Goal: Submit feedback/report problem

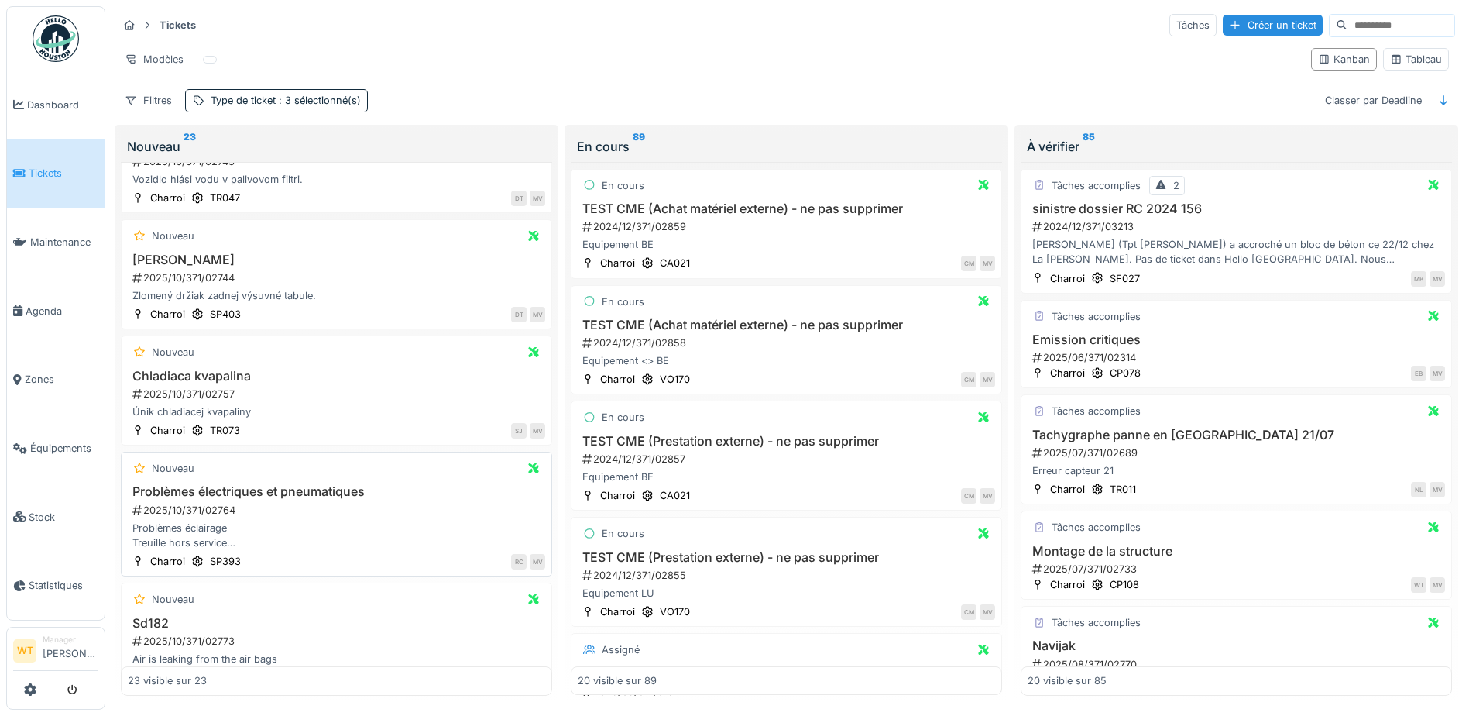
scroll to position [2163, 0]
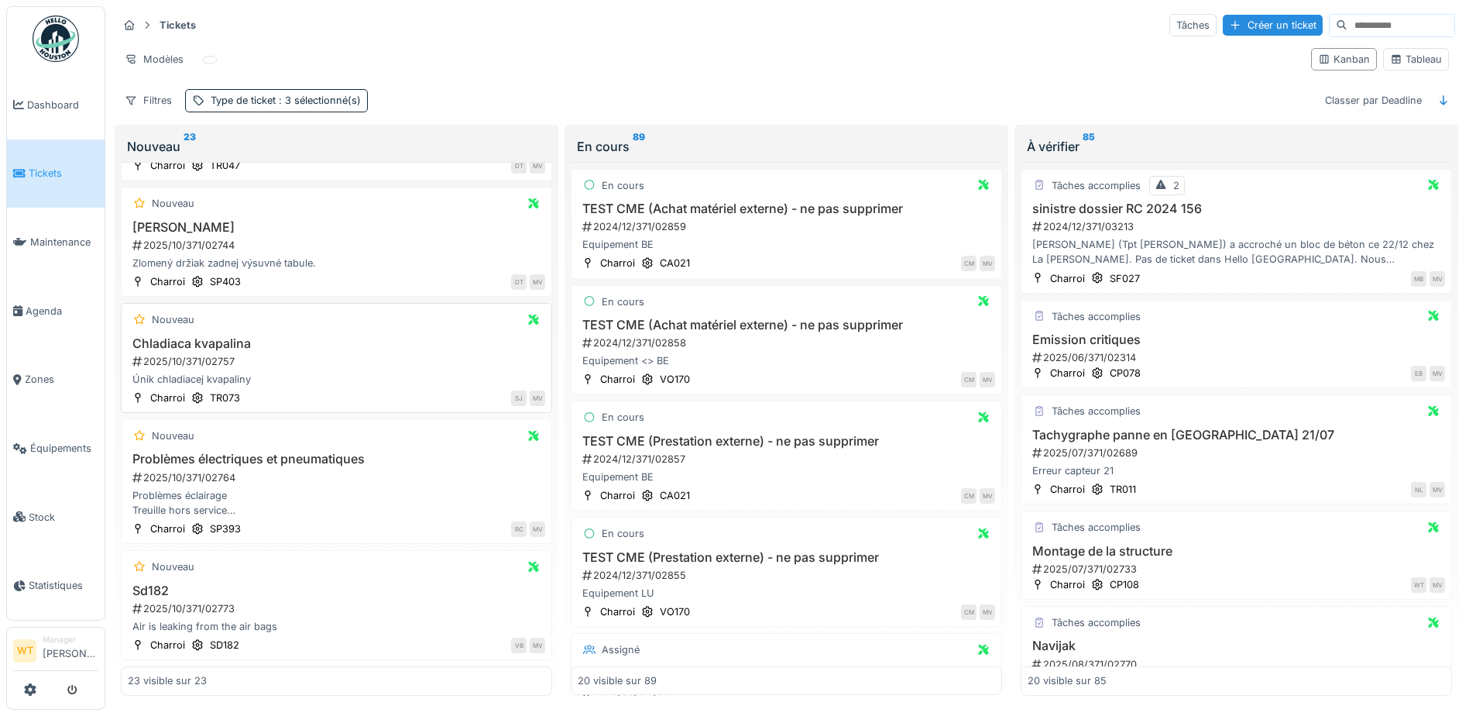
click at [228, 336] on h3 "Chladiaca kvapalina" at bounding box center [336, 343] width 417 height 15
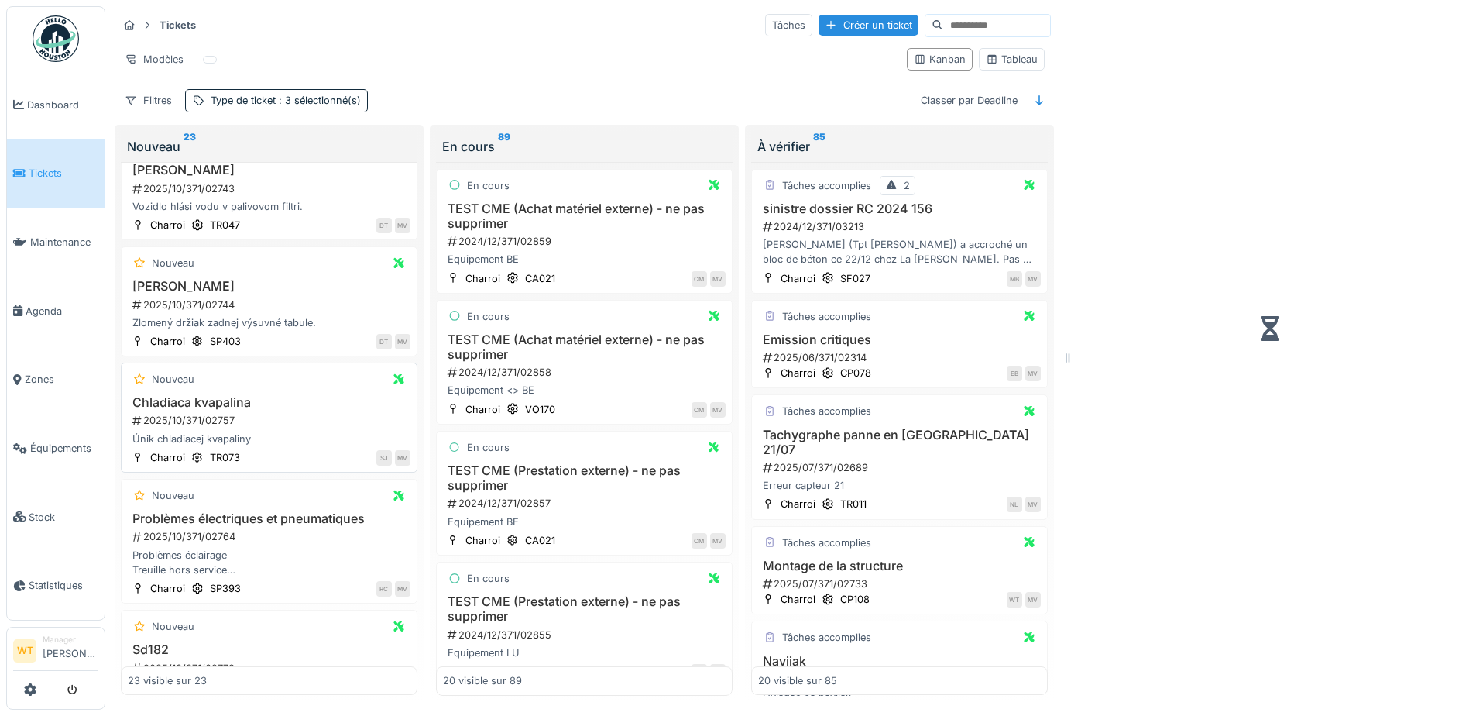
scroll to position [2285, 0]
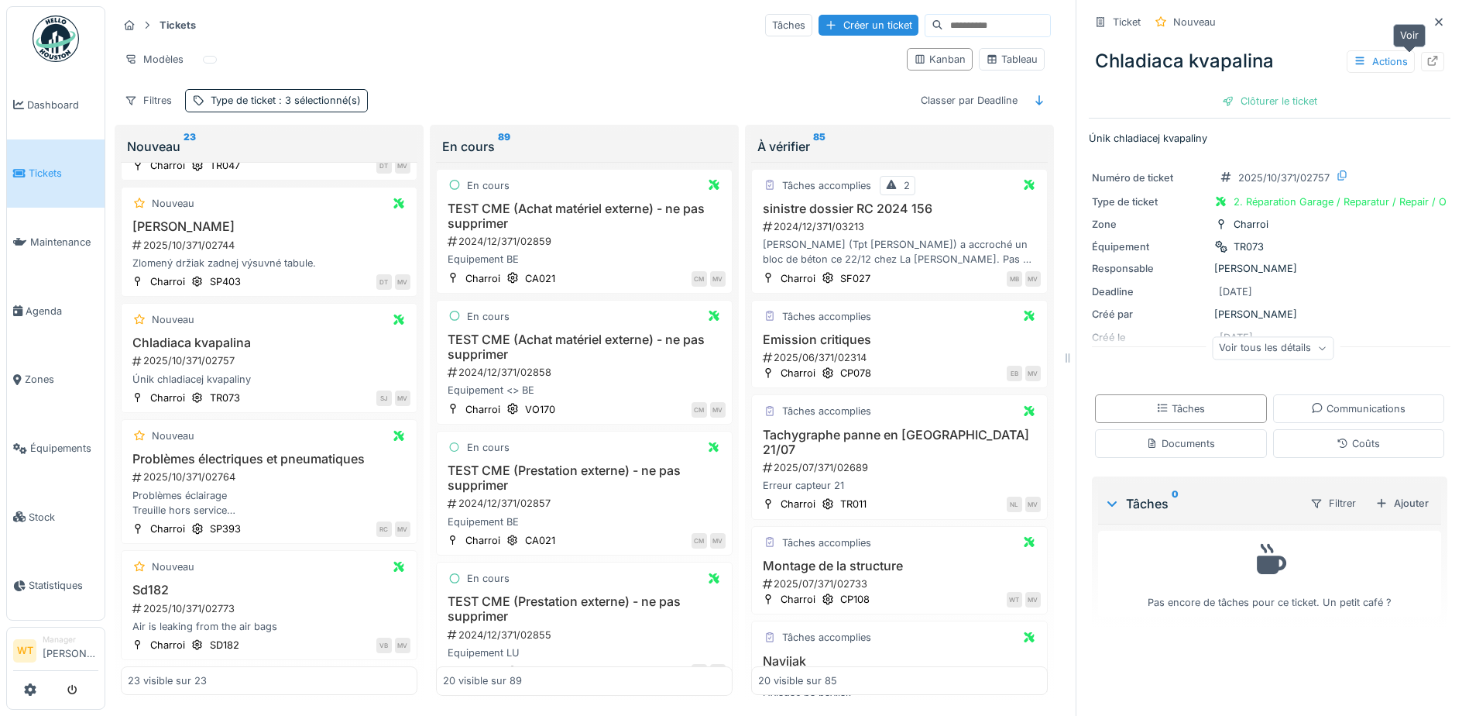
click at [1428, 56] on icon at bounding box center [1433, 61] width 10 height 10
click at [60, 451] on link "Équipements" at bounding box center [56, 448] width 98 height 69
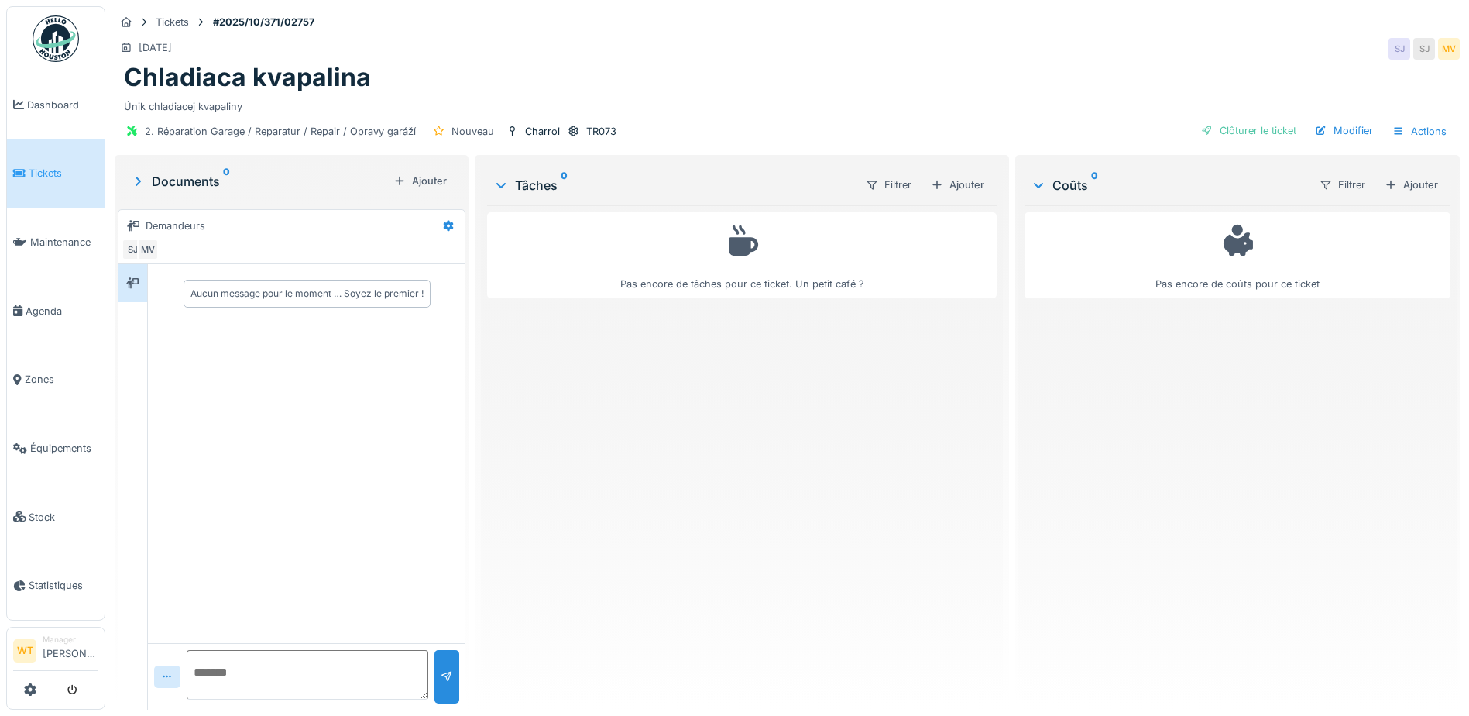
click at [257, 665] on textarea at bounding box center [308, 675] width 242 height 50
paste textarea "**********"
type textarea "**********"
click at [461, 674] on div "**********" at bounding box center [306, 676] width 317 height 67
click at [449, 674] on div at bounding box center [447, 676] width 12 height 15
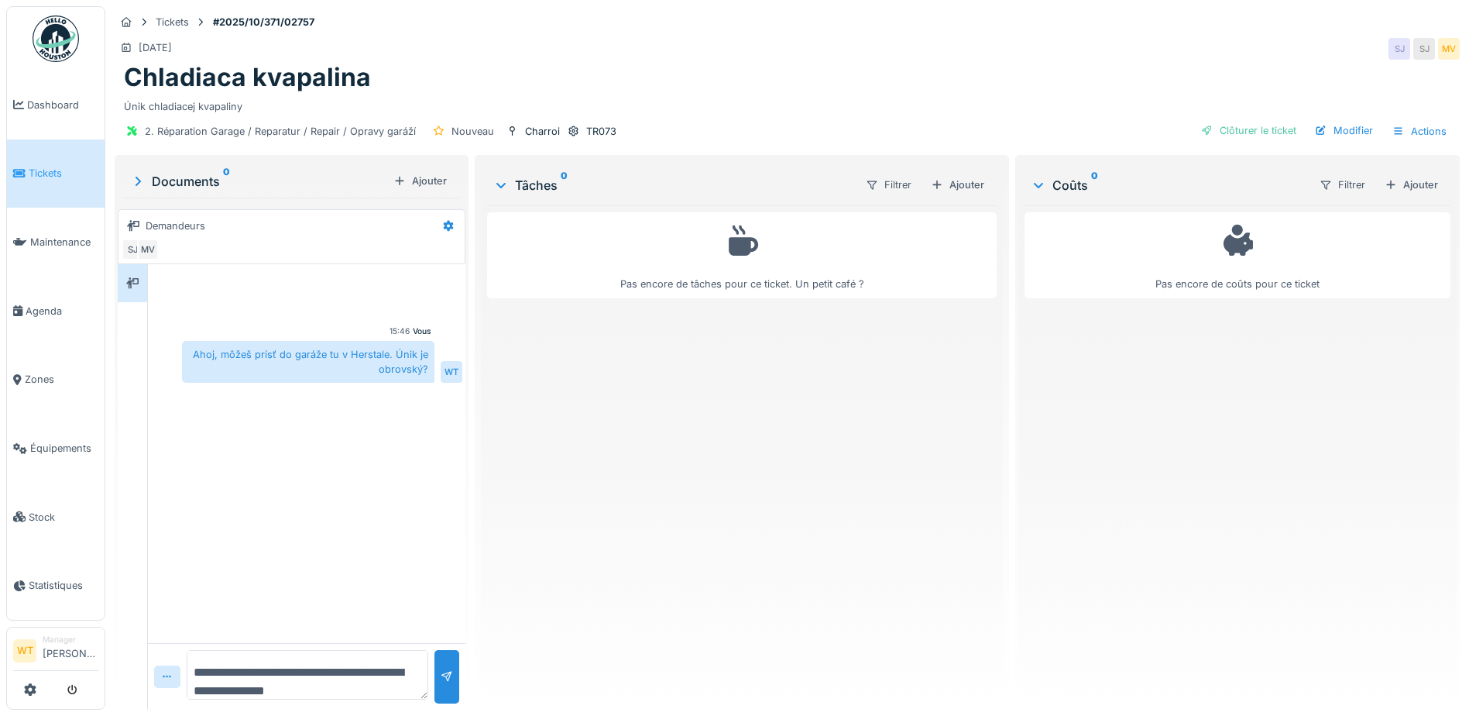
click at [57, 176] on span "Tickets" at bounding box center [64, 173] width 70 height 15
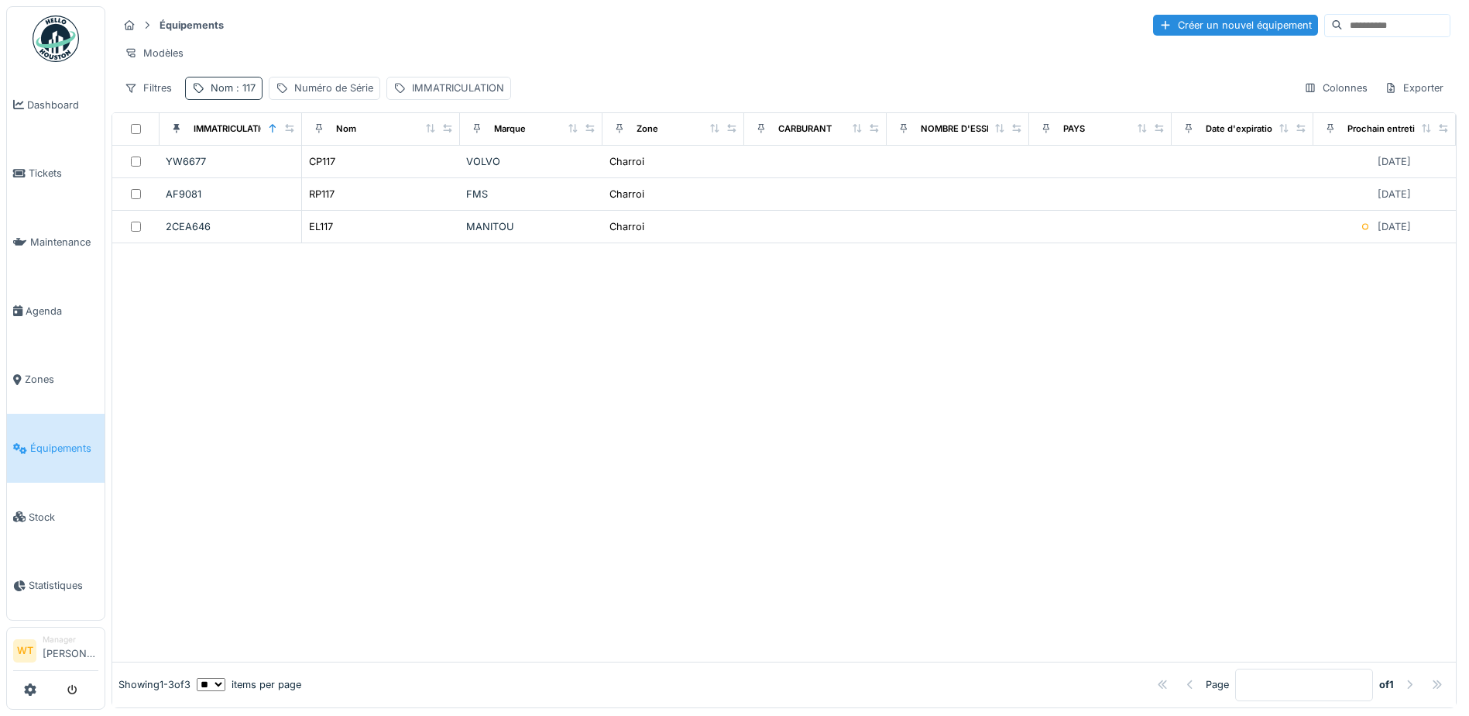
click at [220, 95] on div "Nom : 117" at bounding box center [233, 88] width 45 height 15
click at [334, 176] on icon at bounding box center [327, 174] width 12 height 10
click at [314, 177] on input "Nom" at bounding box center [269, 174] width 154 height 33
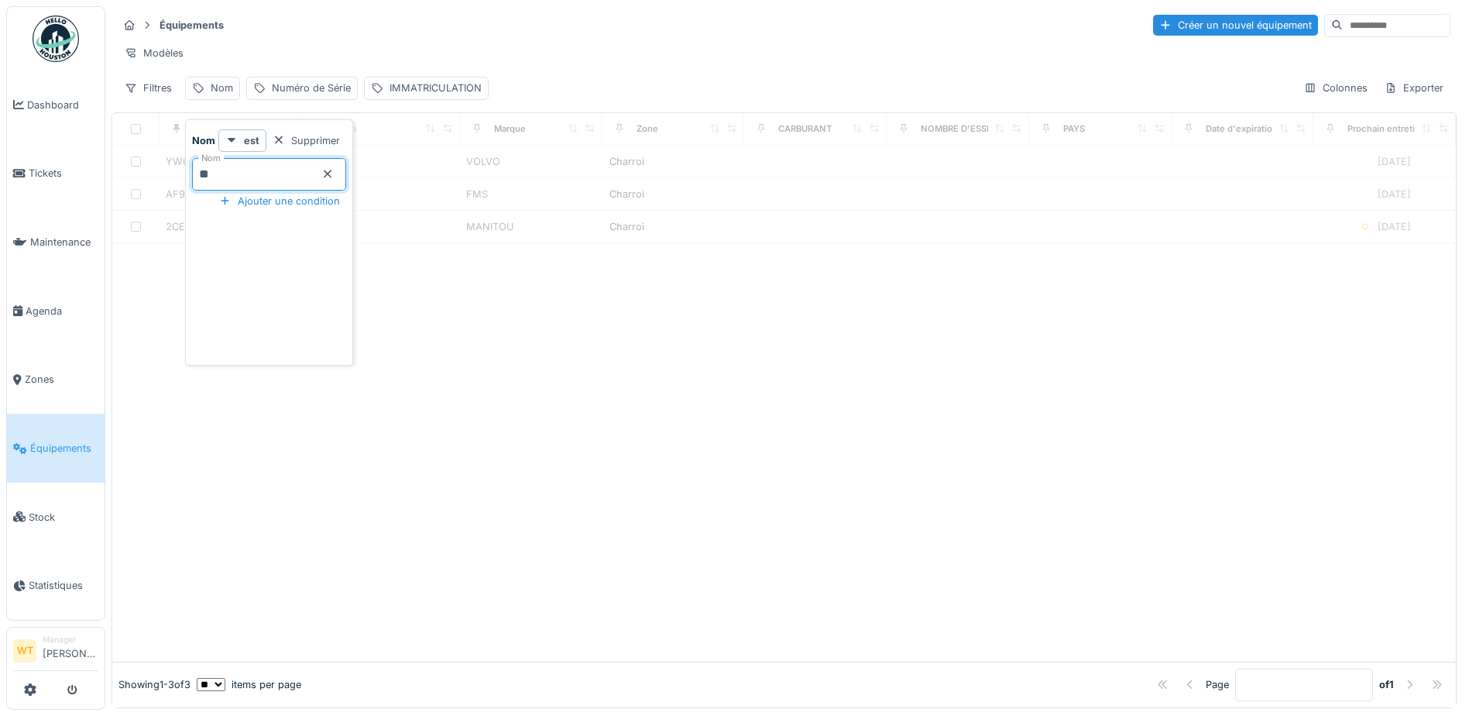
type input "**"
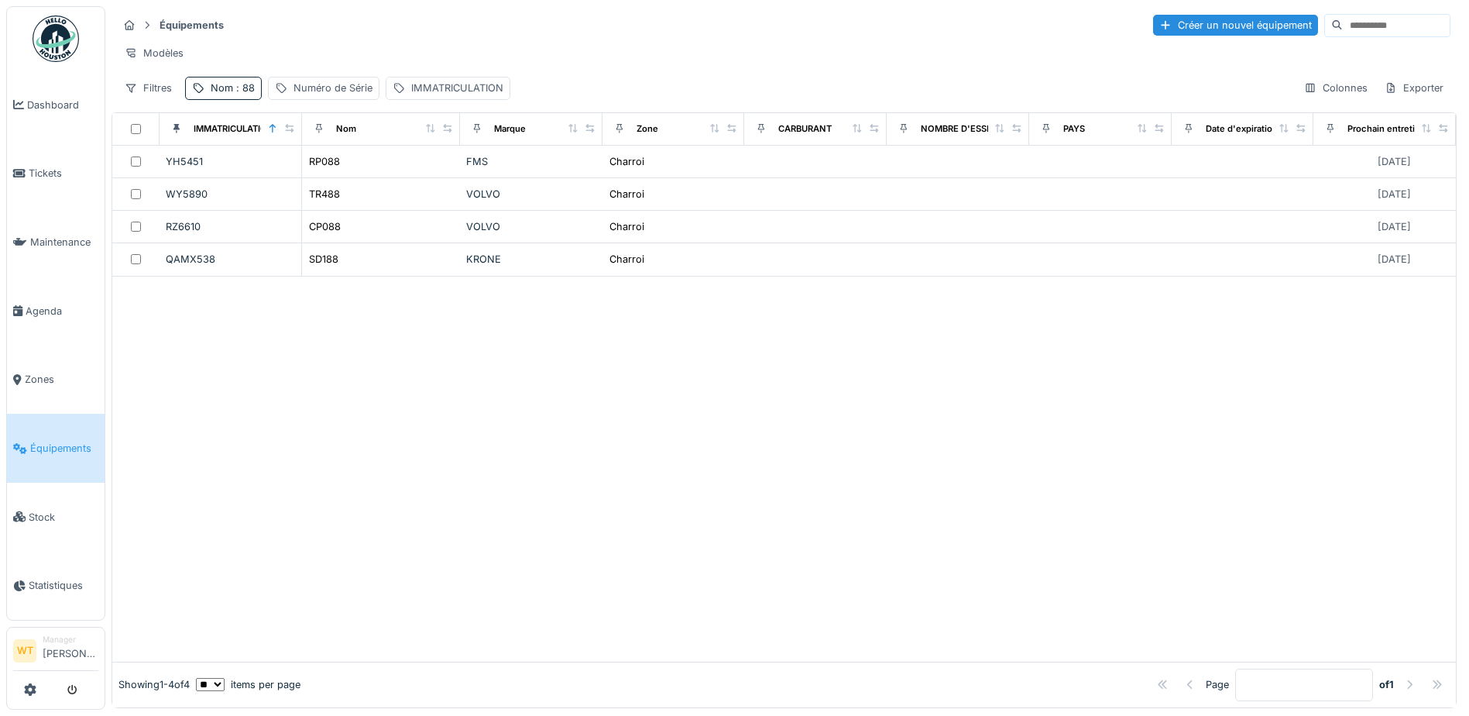
click at [467, 29] on div "Équipements Créer un nouvel équipement" at bounding box center [784, 25] width 1333 height 26
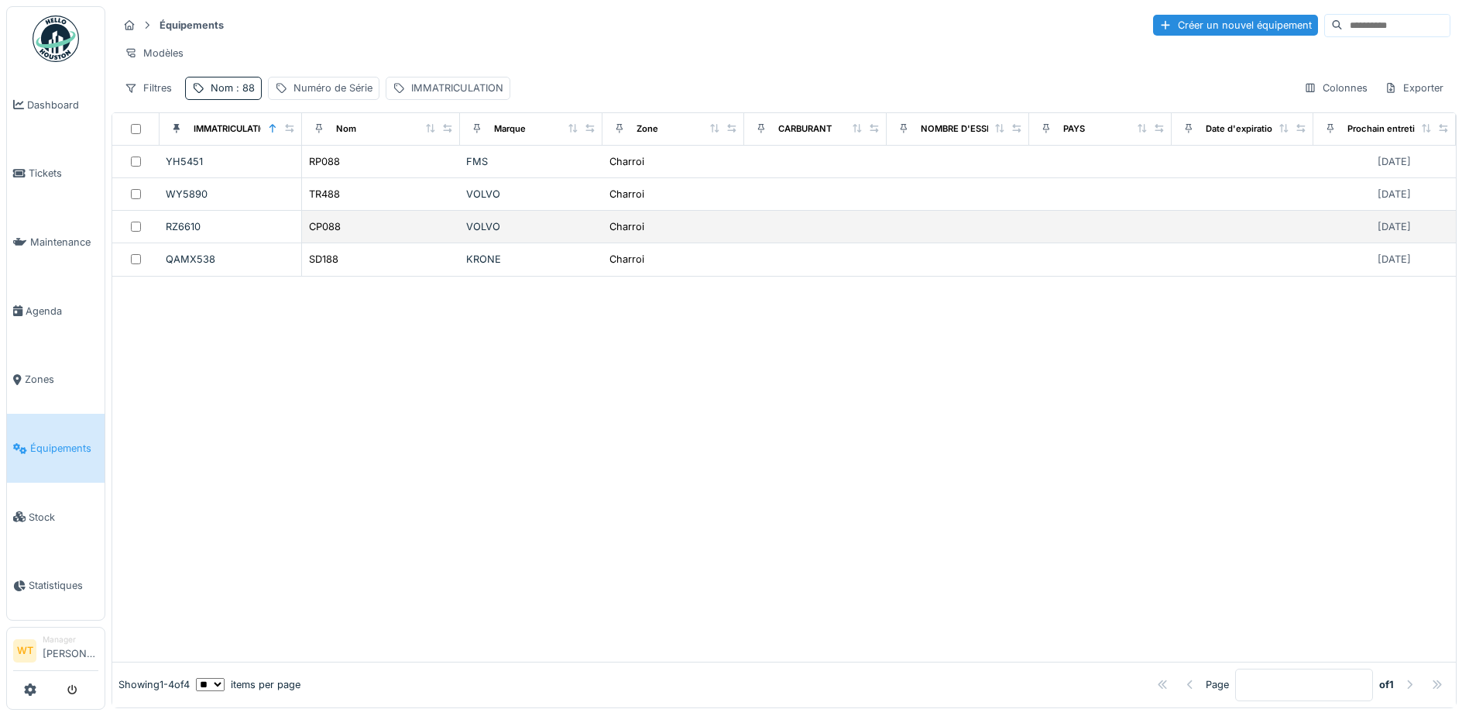
click at [347, 235] on div "CP088" at bounding box center [381, 226] width 146 height 16
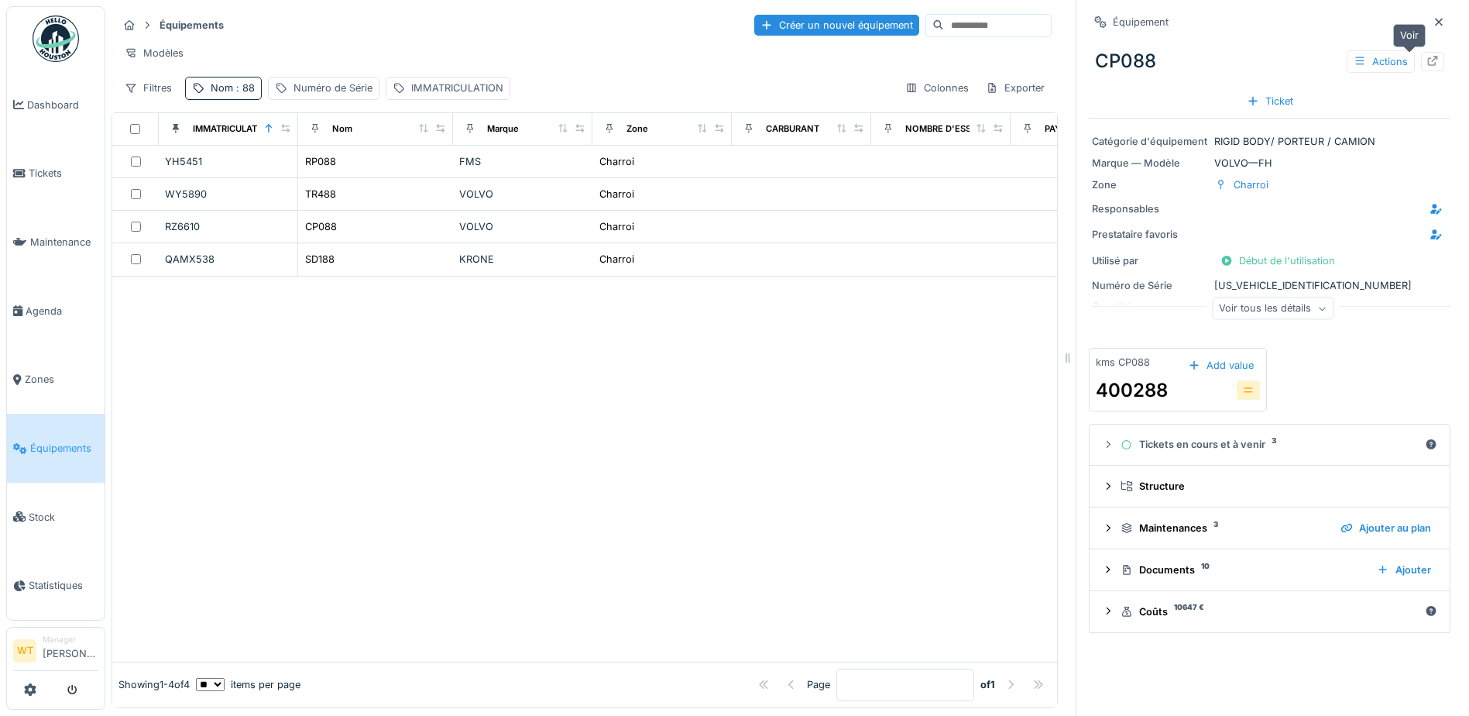
click at [1421, 64] on div at bounding box center [1432, 61] width 23 height 19
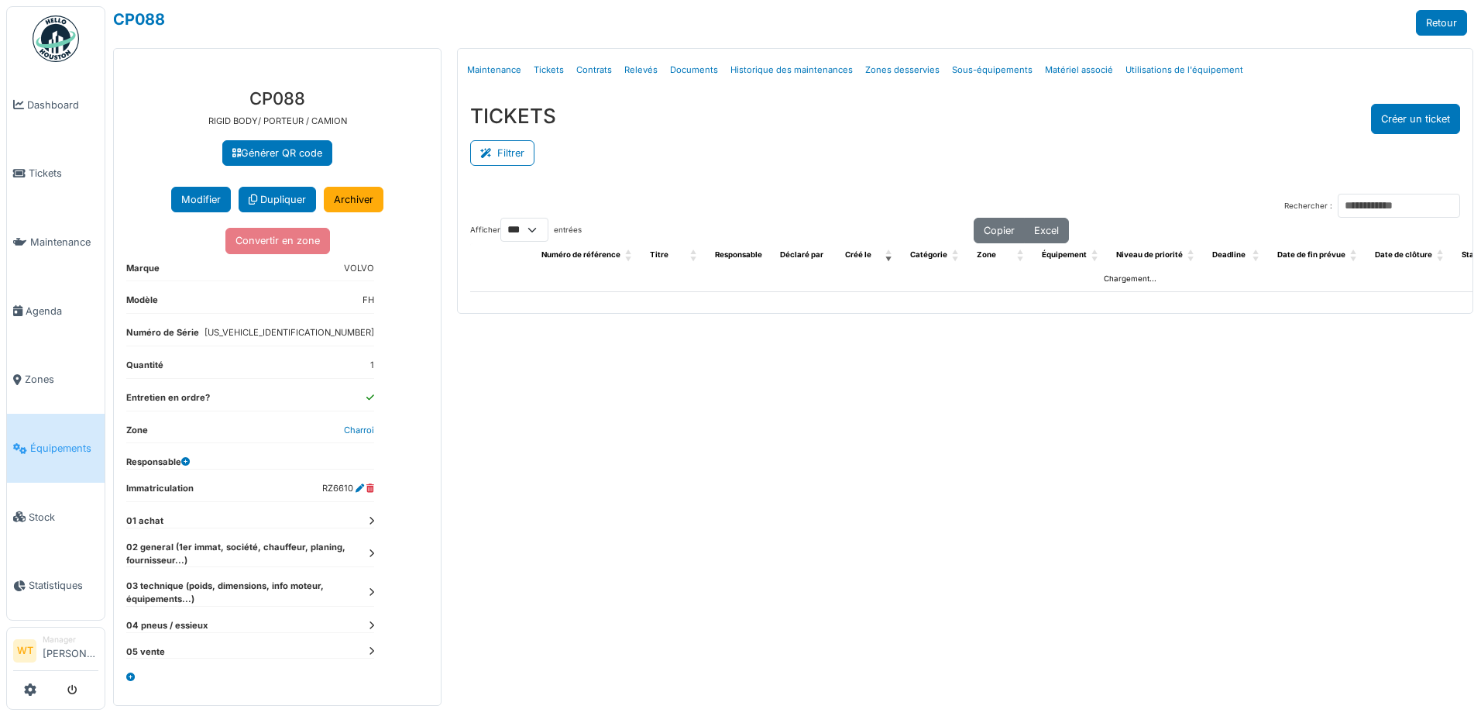
select select "***"
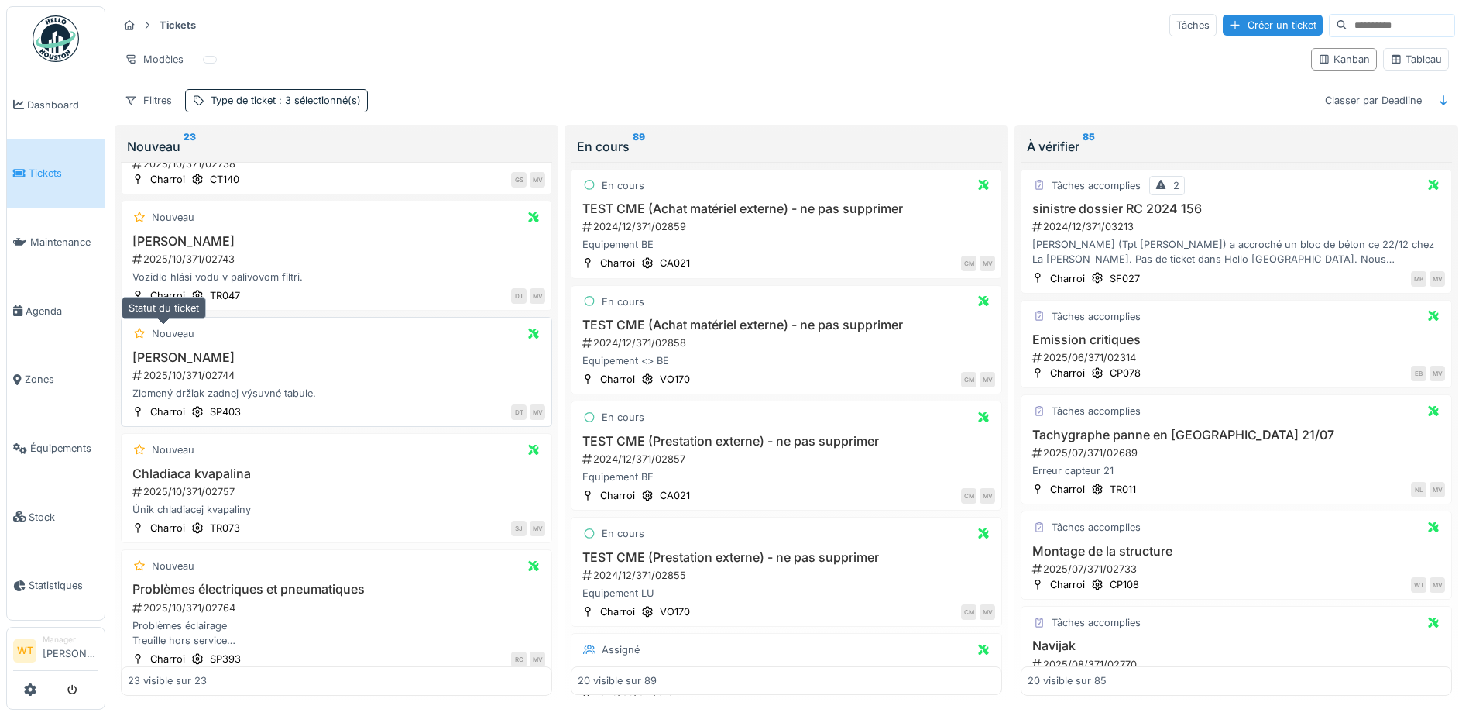
scroll to position [2008, 0]
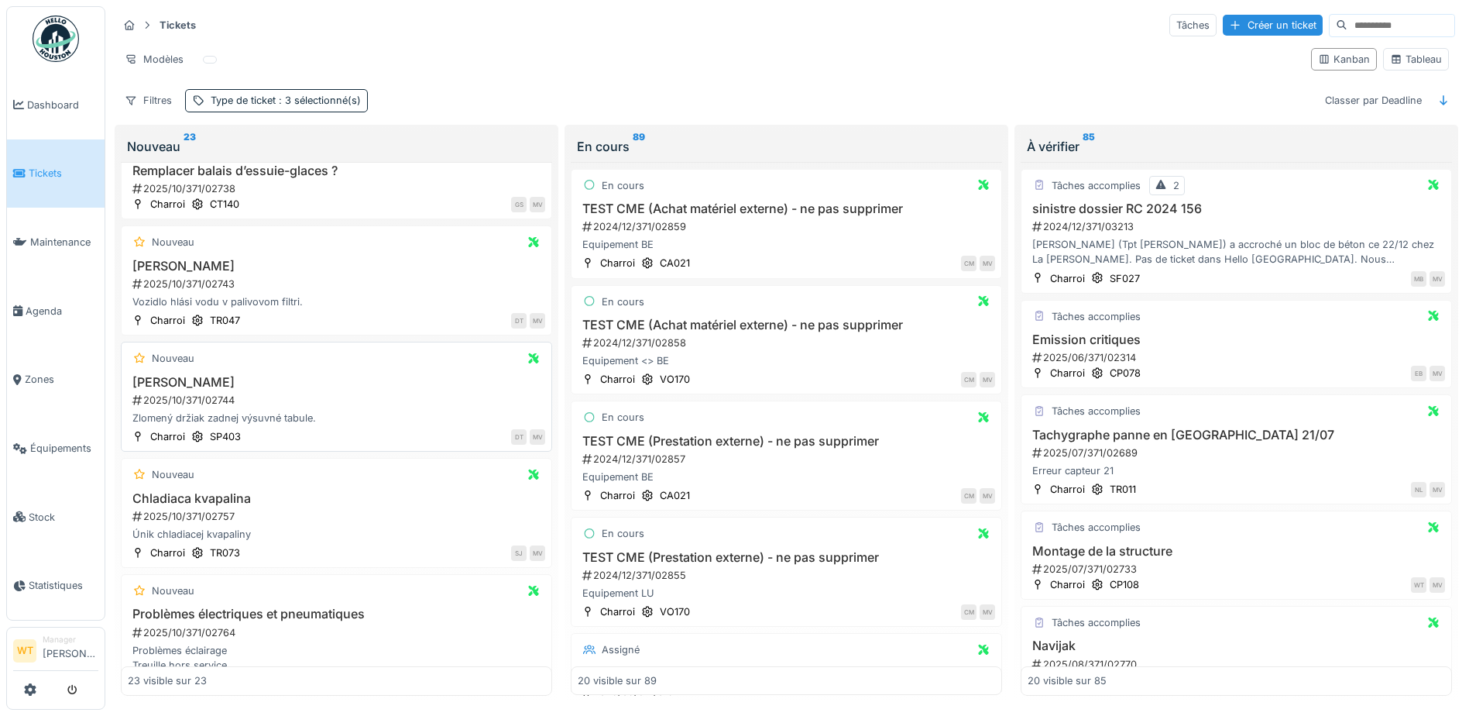
click at [180, 359] on div "Nouveau Daniel Torok 2025/10/371/02744 Zlomený držiak zadnej výsuvné tabule. Ch…" at bounding box center [336, 396] width 431 height 110
click at [187, 376] on h3 "Daniel Torok" at bounding box center [336, 382] width 417 height 15
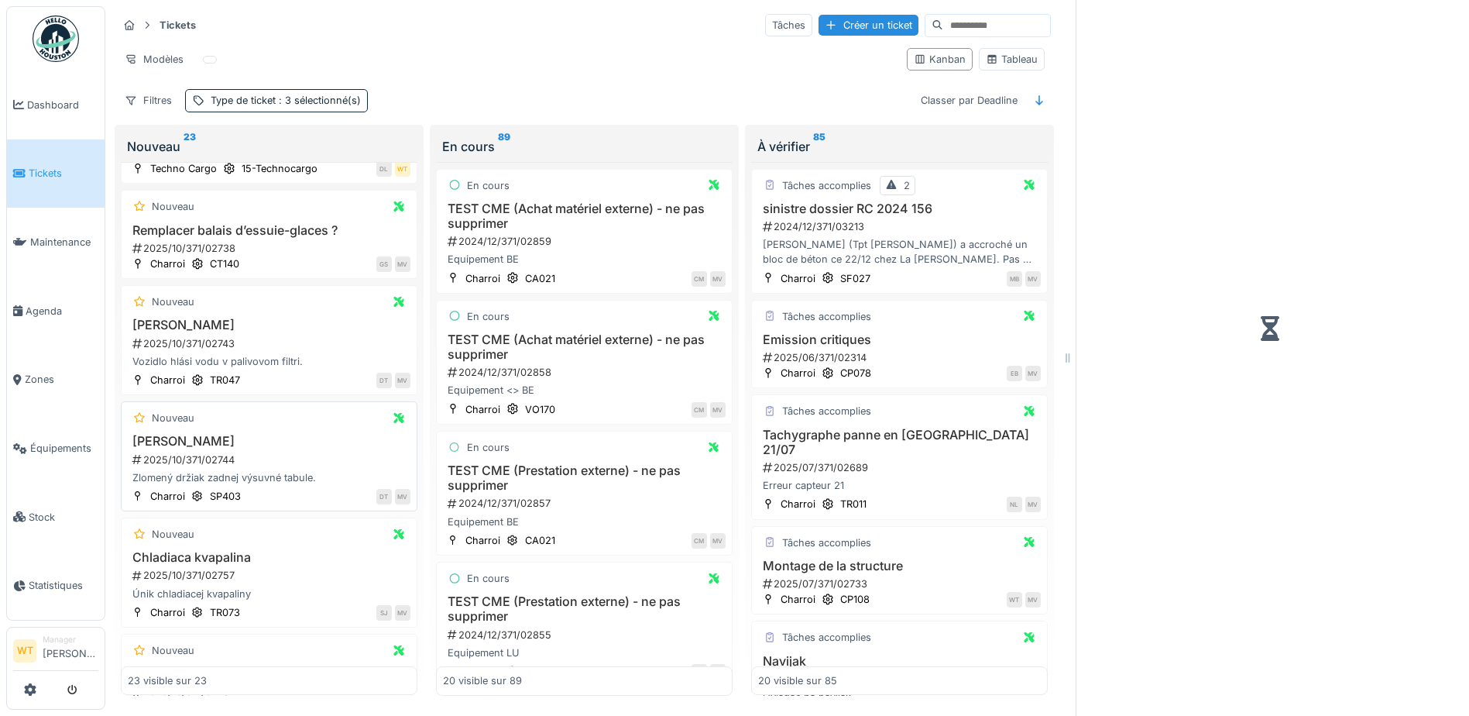
scroll to position [2130, 0]
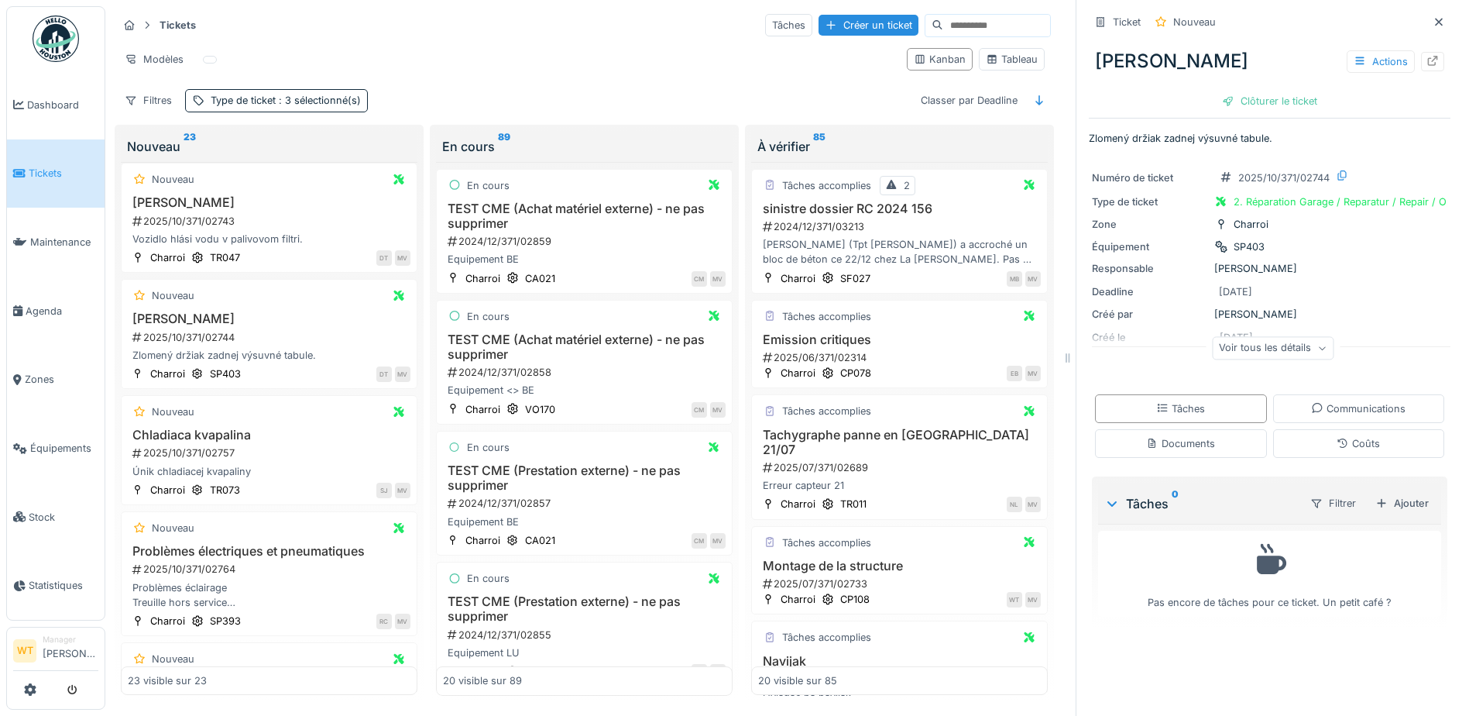
click at [1285, 344] on div "Voir tous les détails" at bounding box center [1273, 348] width 122 height 22
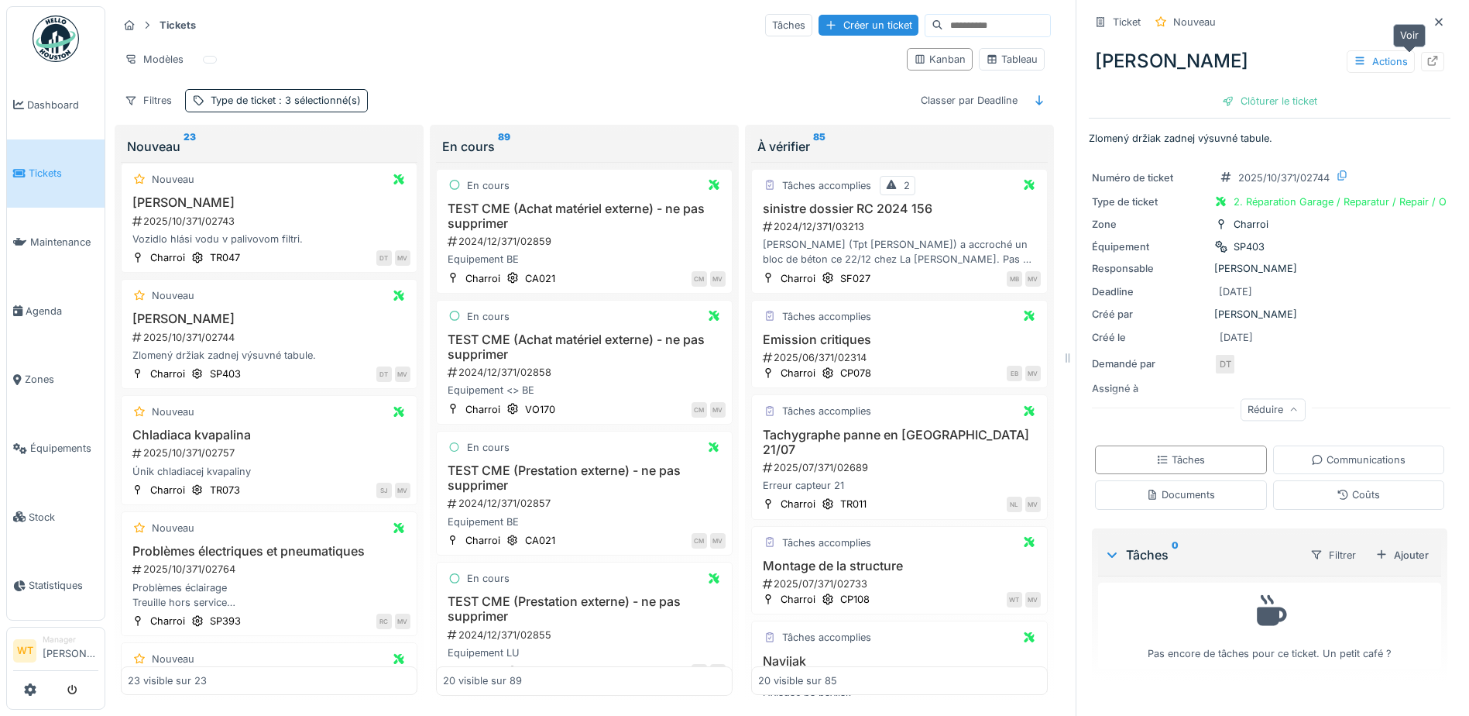
click at [1428, 56] on icon at bounding box center [1433, 61] width 10 height 10
click at [198, 228] on div "2025/10/371/02743" at bounding box center [271, 221] width 280 height 15
click at [1428, 56] on icon at bounding box center [1433, 61] width 10 height 10
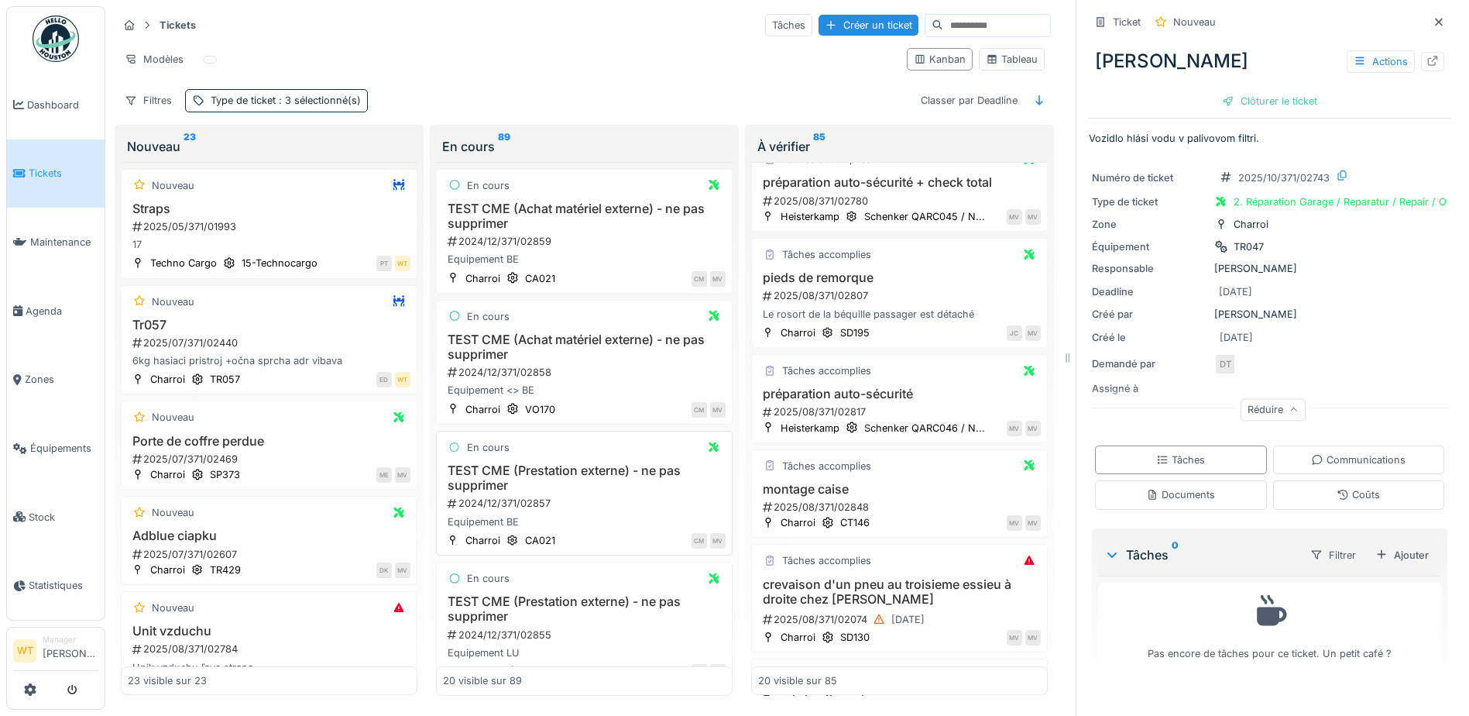
scroll to position [619, 0]
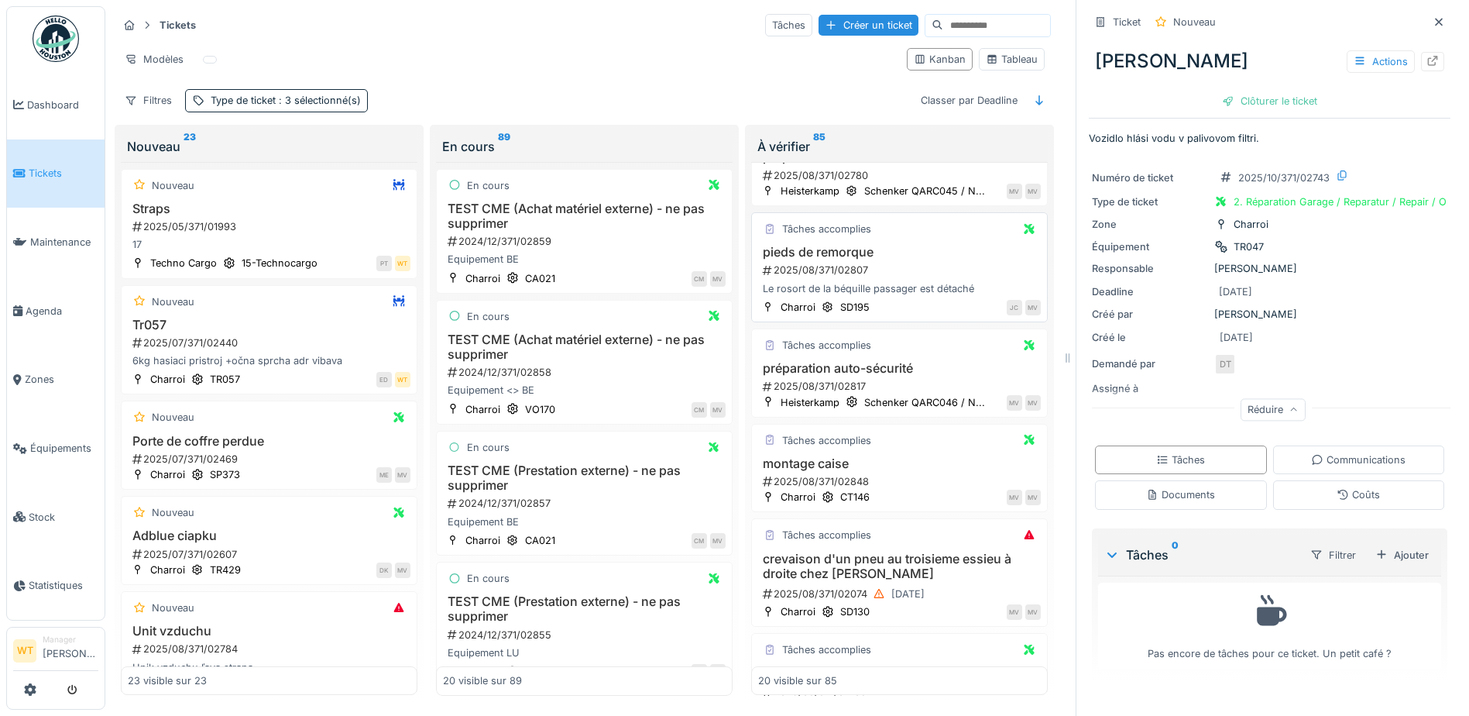
click at [846, 254] on h3 "pieds de remorque" at bounding box center [899, 252] width 283 height 15
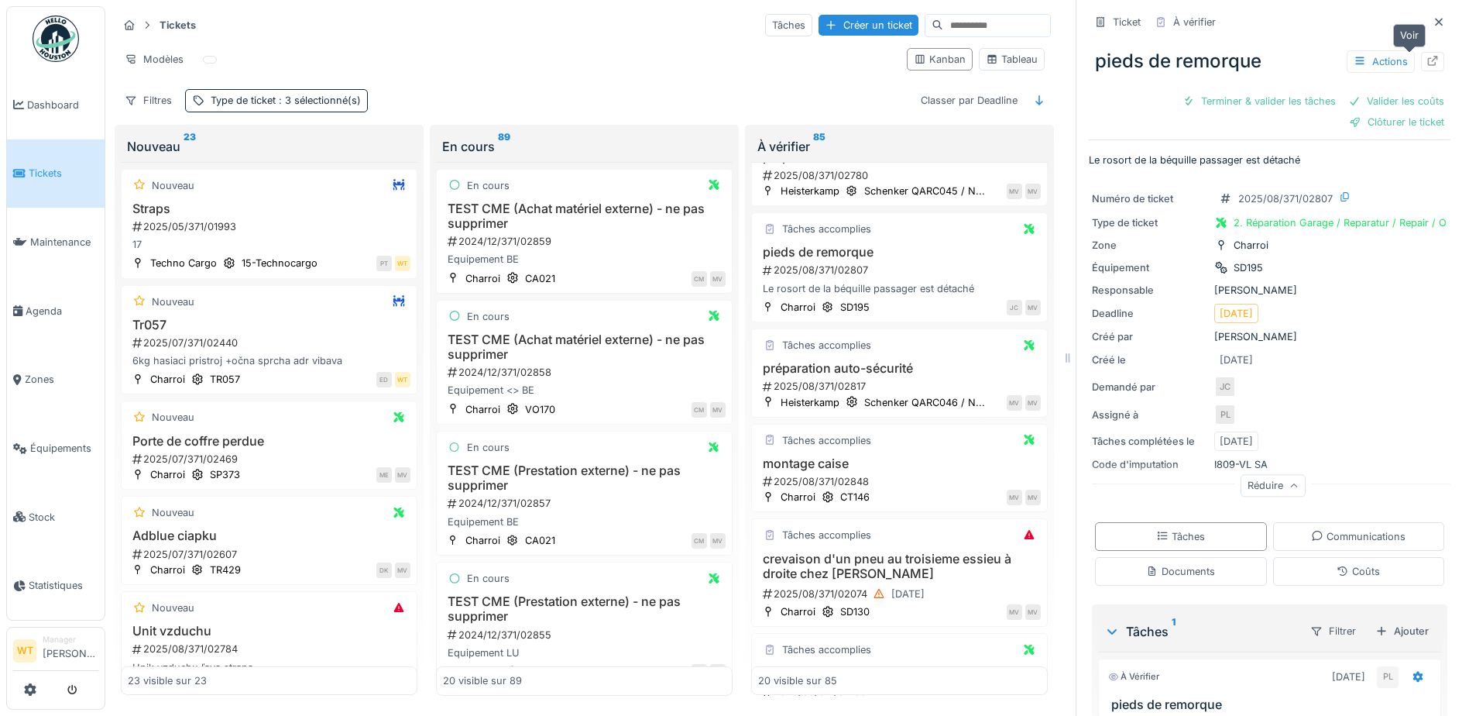
click at [1421, 60] on div at bounding box center [1432, 61] width 23 height 19
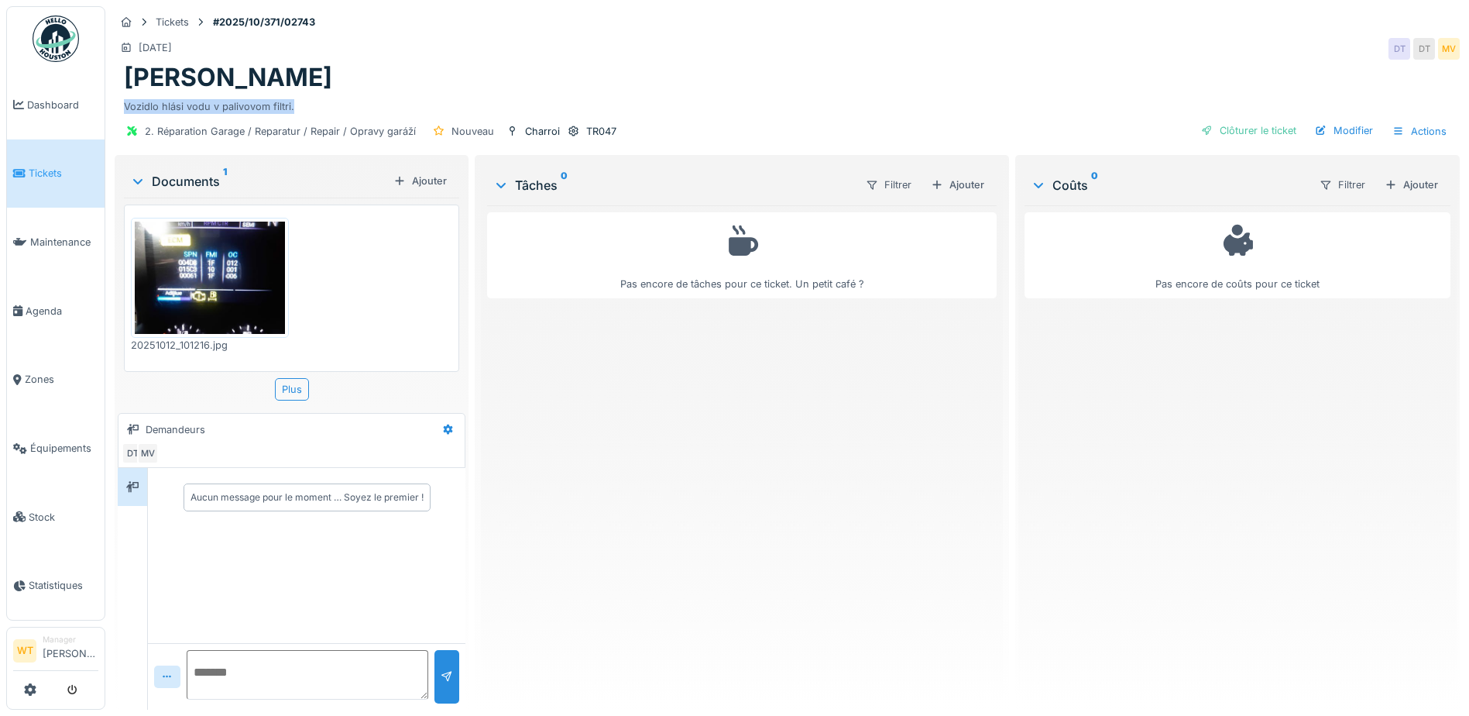
drag, startPoint x: 124, startPoint y: 101, endPoint x: 304, endPoint y: 103, distance: 180.4
click at [304, 103] on div "Vozidlo hlási vodu v palivovom filtri." at bounding box center [787, 103] width 1326 height 21
drag, startPoint x: 304, startPoint y: 103, endPoint x: 261, endPoint y: 104, distance: 43.4
copy div "Vozidlo hlási vodu v palivovom filtri."
click at [232, 290] on img at bounding box center [210, 277] width 150 height 112
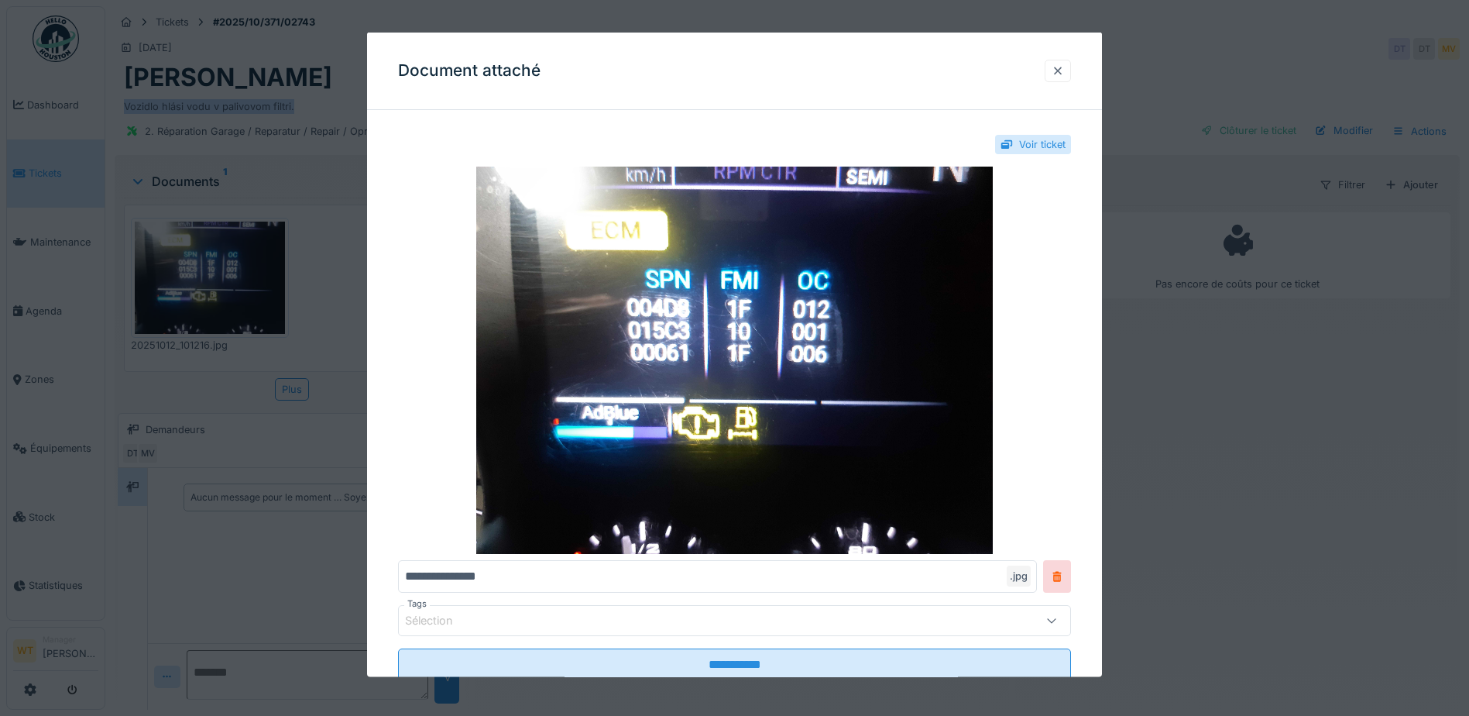
click at [1071, 67] on div at bounding box center [1058, 70] width 26 height 22
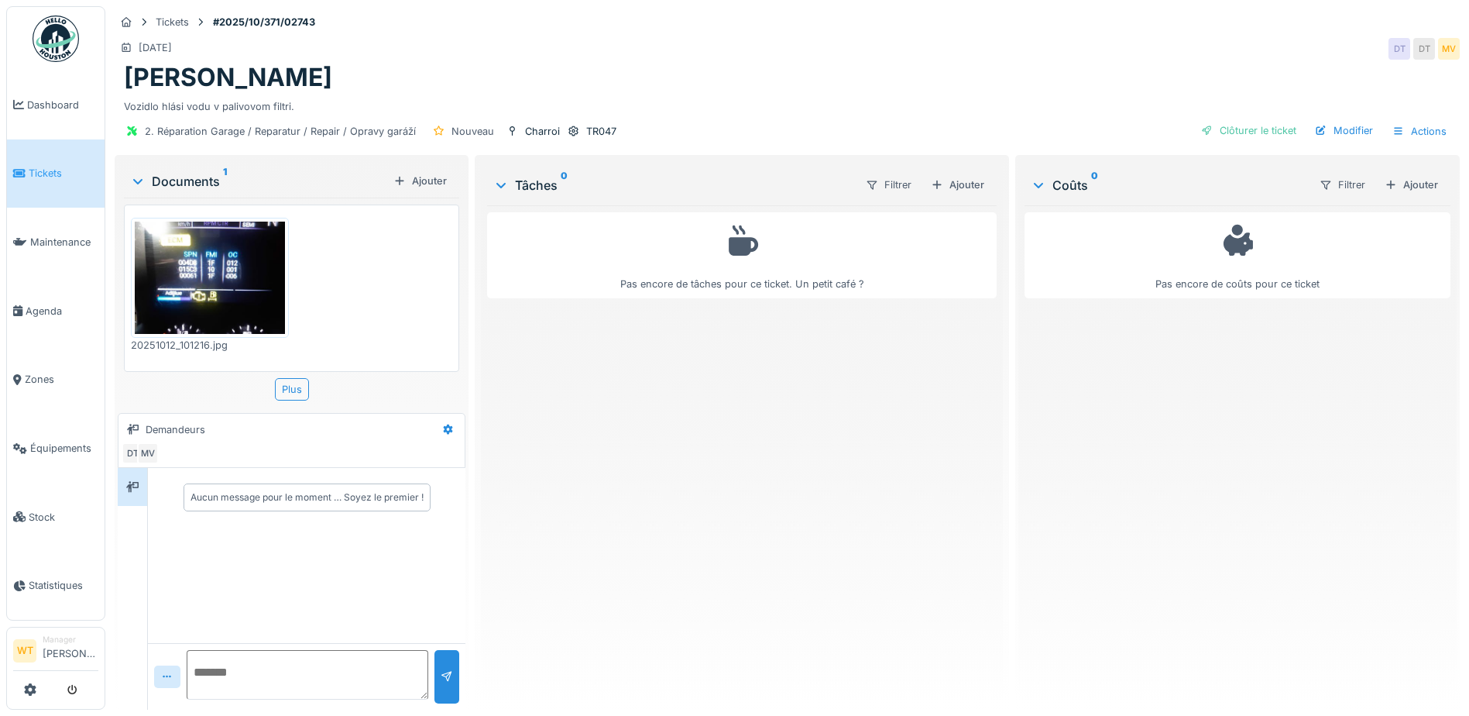
click at [228, 658] on textarea at bounding box center [308, 675] width 242 height 50
type textarea "*"
paste textarea "**********"
type textarea "**********"
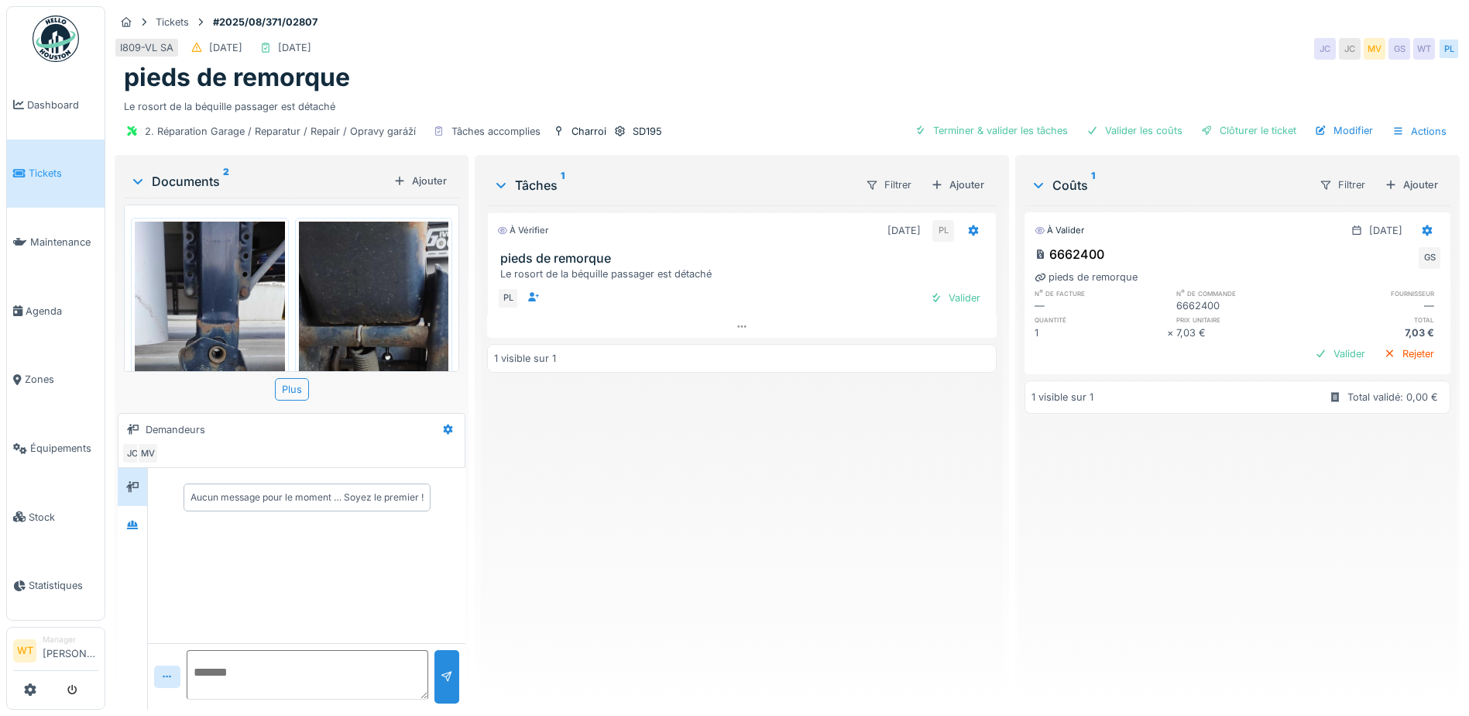
drag, startPoint x: 464, startPoint y: 376, endPoint x: 1115, endPoint y: 488, distance: 660.8
click at [1119, 488] on div "À valider [DATE] 6662400 GS pieds de remorque n° de facture n° de commande four…" at bounding box center [1237, 451] width 426 height 492
